Goal: Find specific page/section: Find specific page/section

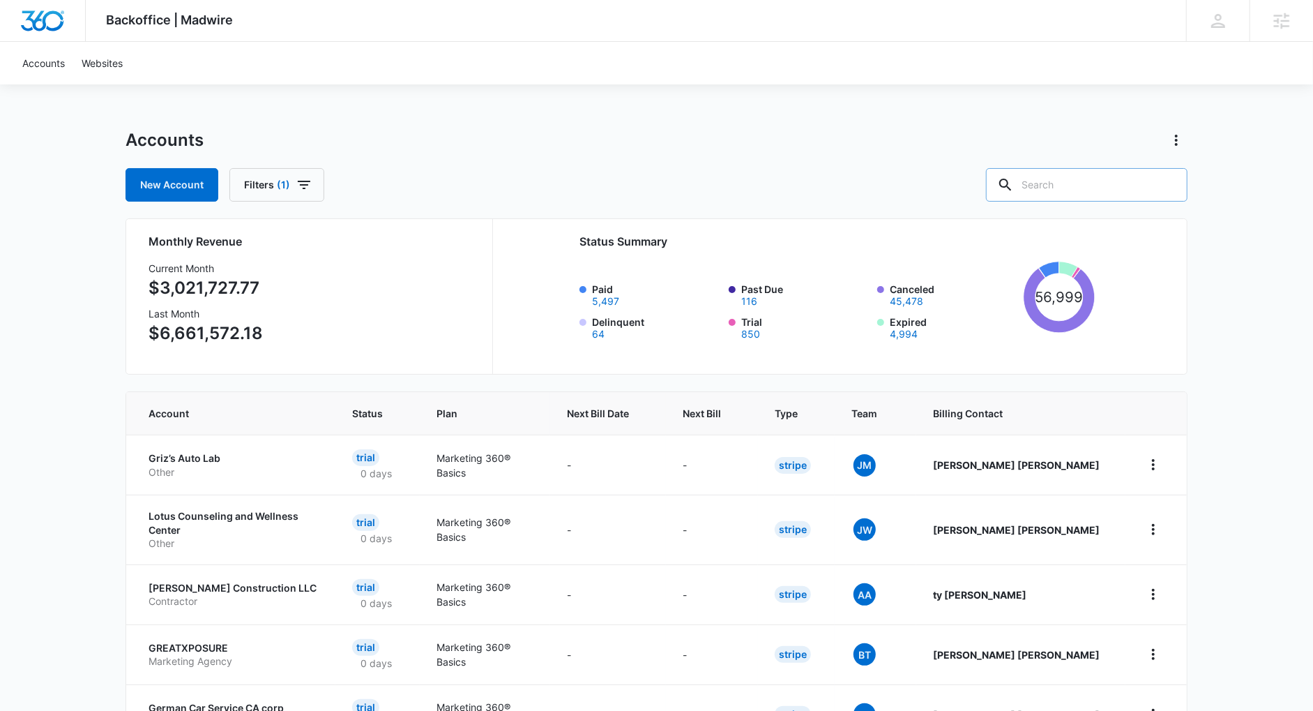
click at [1076, 199] on input "text" at bounding box center [1087, 184] width 202 height 33
type input "granite"
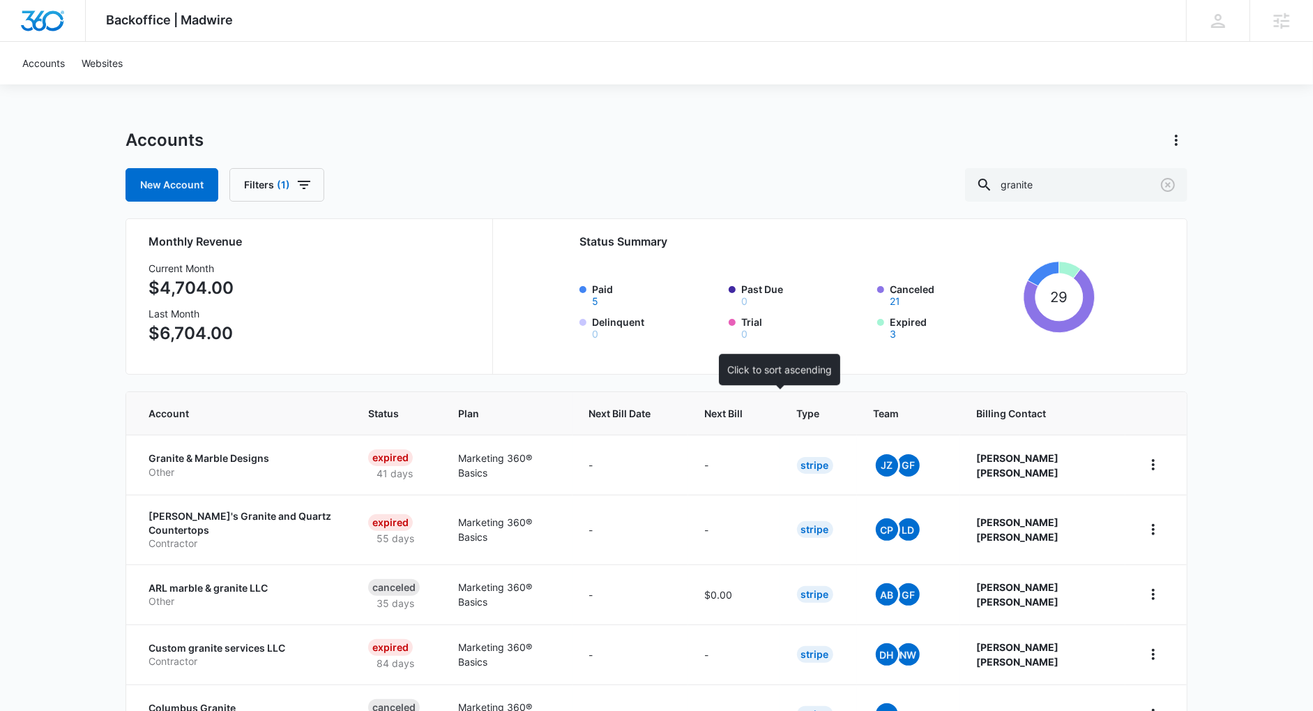
click at [764, 411] on div at bounding box center [756, 413] width 15 height 15
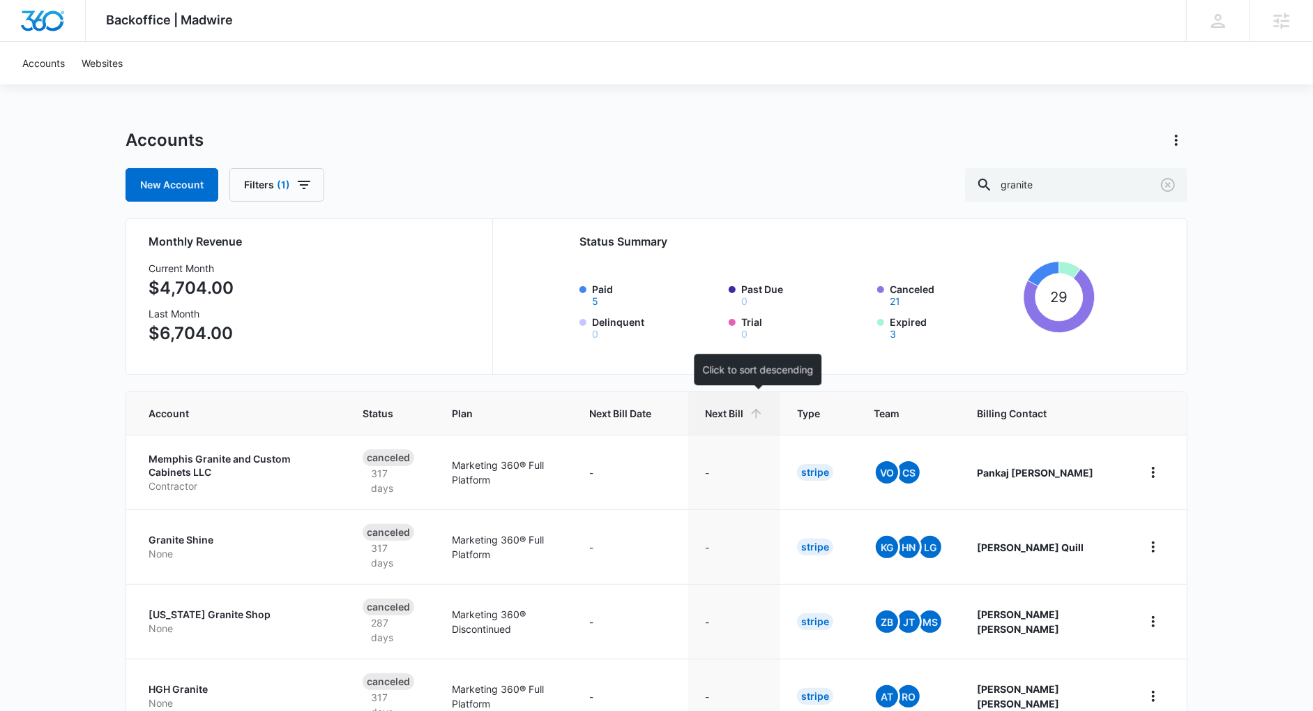
click at [764, 411] on icon at bounding box center [756, 413] width 15 height 15
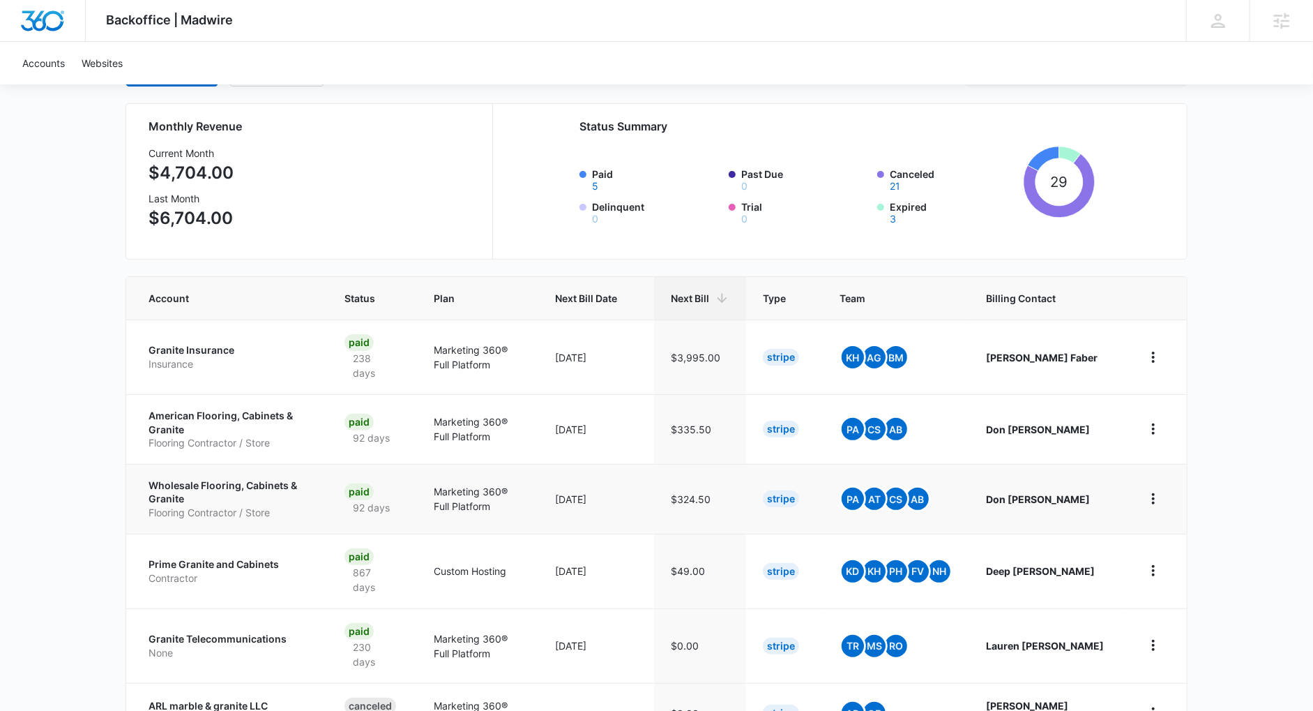
scroll to position [165, 0]
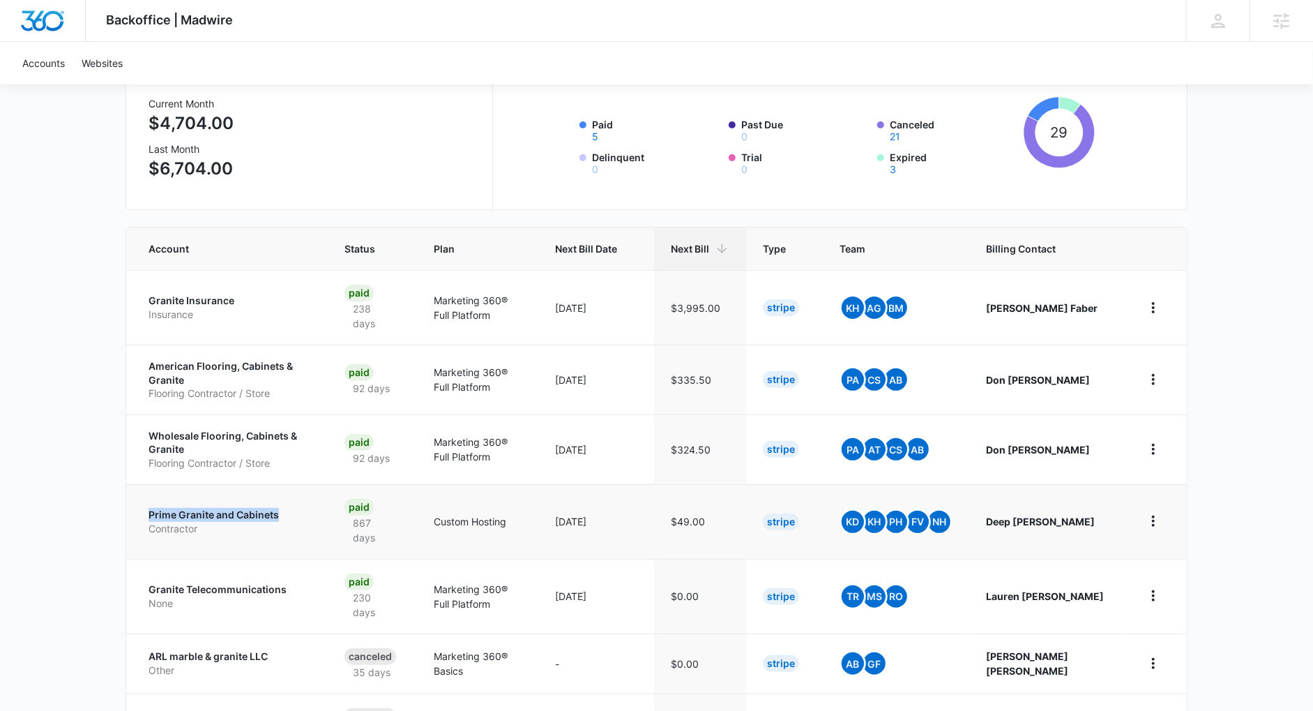
drag, startPoint x: 140, startPoint y: 504, endPoint x: 266, endPoint y: 513, distance: 126.6
click at [294, 518] on td "Prime Granite and Cabinets Contractor" at bounding box center [227, 521] width 202 height 75
drag, startPoint x: 146, startPoint y: 434, endPoint x: 170, endPoint y: 444, distance: 25.0
click at [204, 444] on td "Wholesale Flooring, Cabinets & Granite Flooring Contractor / Store" at bounding box center [227, 449] width 202 height 70
drag, startPoint x: 143, startPoint y: 363, endPoint x: 206, endPoint y: 376, distance: 64.2
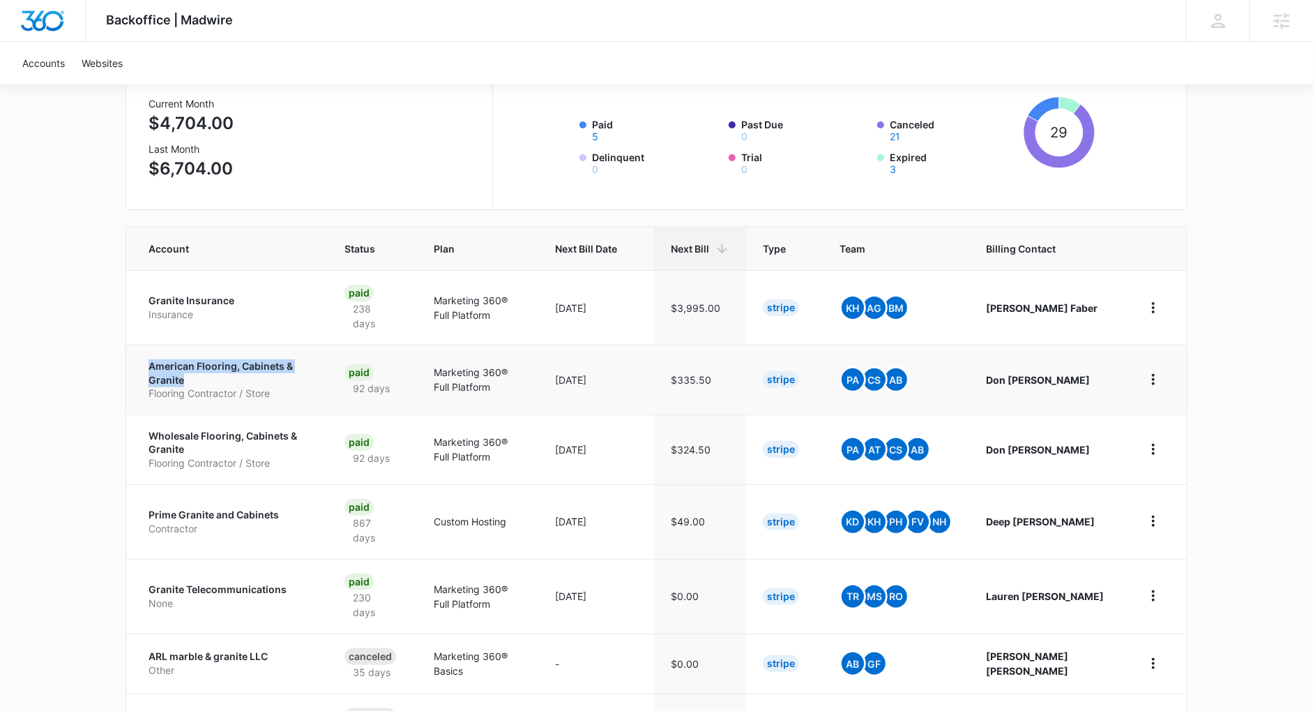
click at [206, 376] on td "American Flooring, Cabinets & Granite Flooring Contractor / Store" at bounding box center [227, 380] width 202 height 70
